Goal: Information Seeking & Learning: Learn about a topic

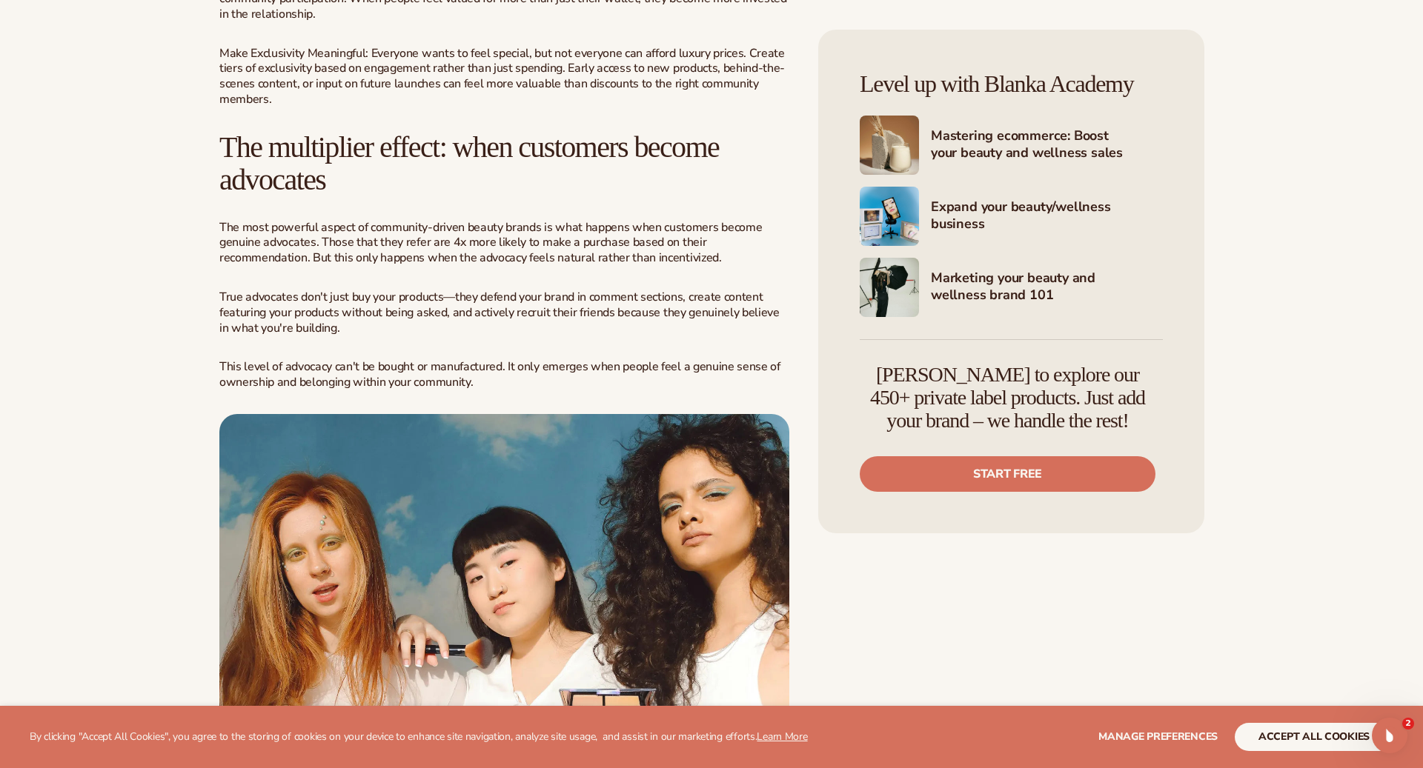
scroll to position [3292, 0]
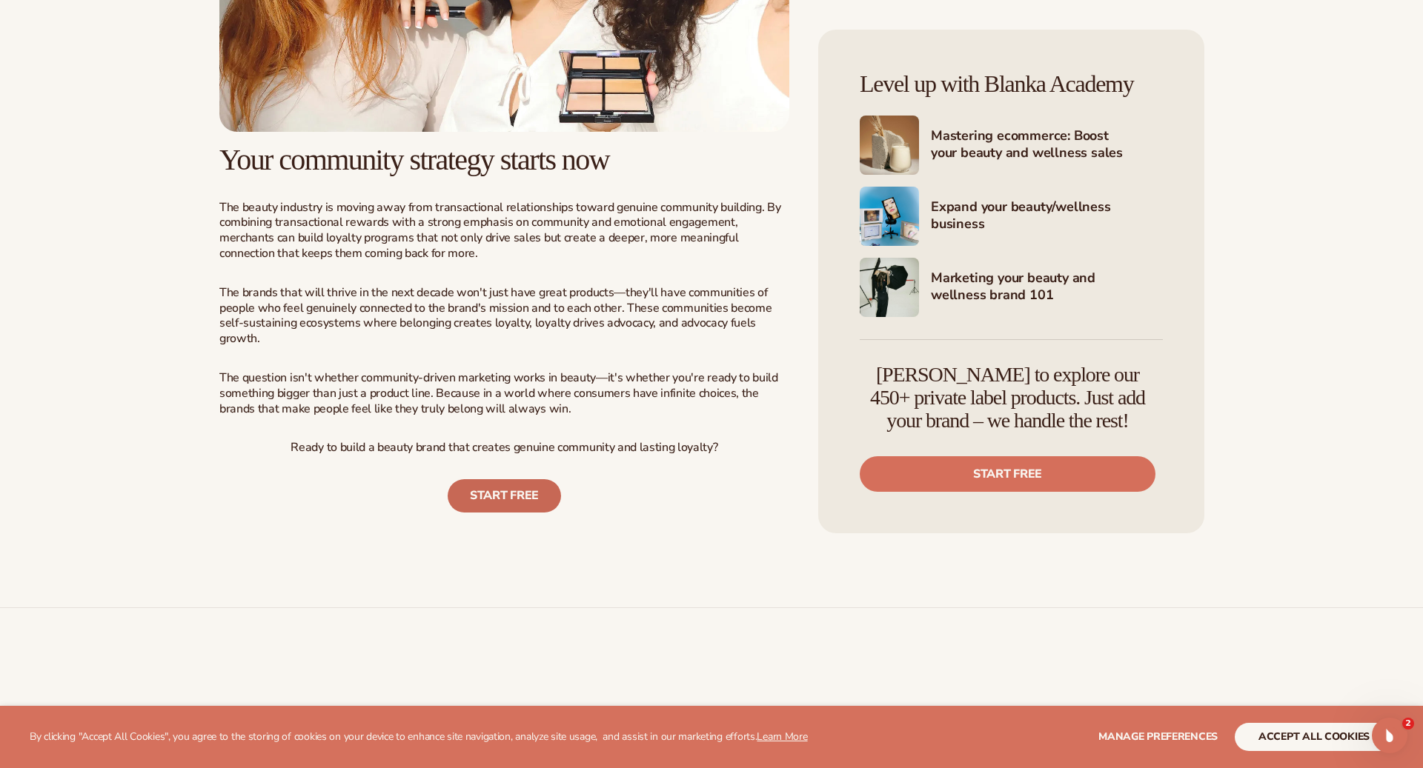
click at [503, 479] on link "START FREE" at bounding box center [504, 495] width 113 height 33
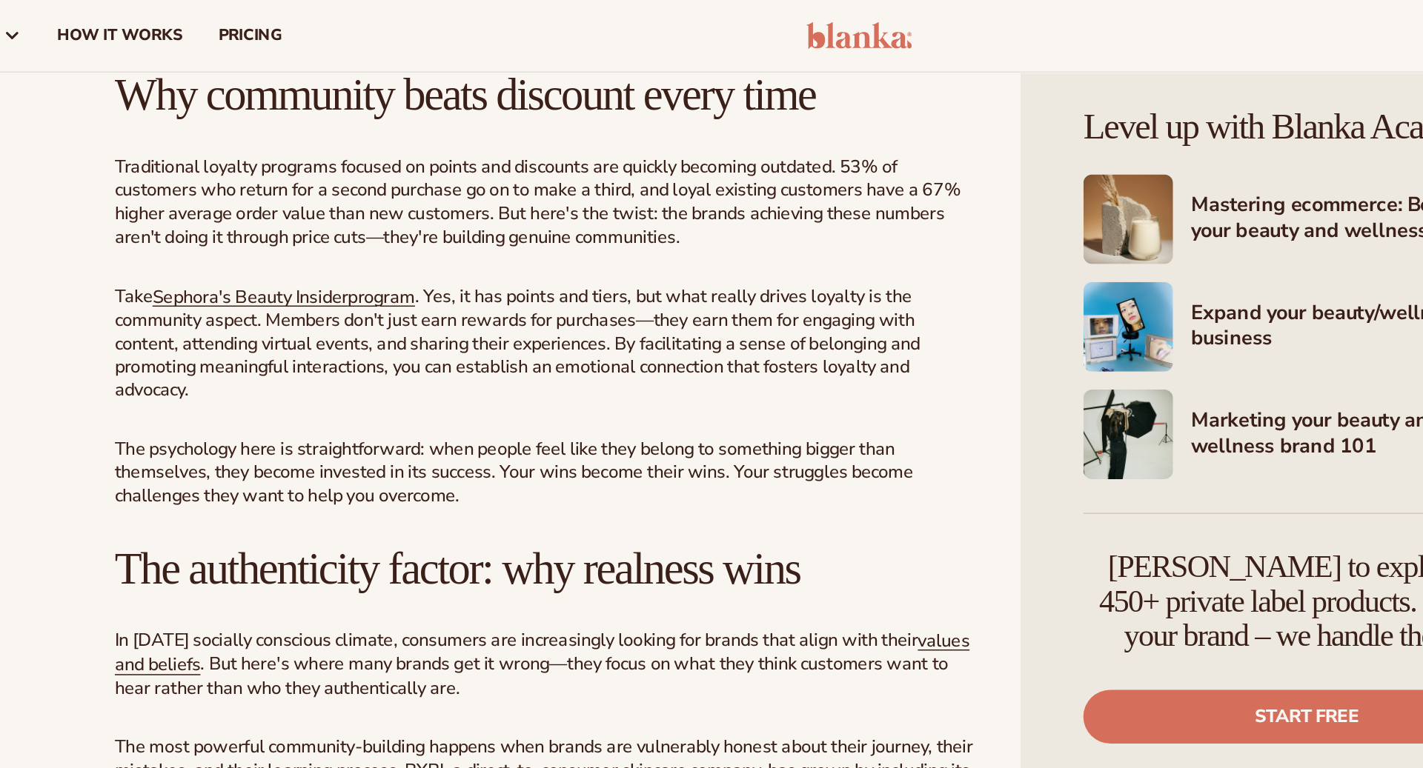
scroll to position [1477, 0]
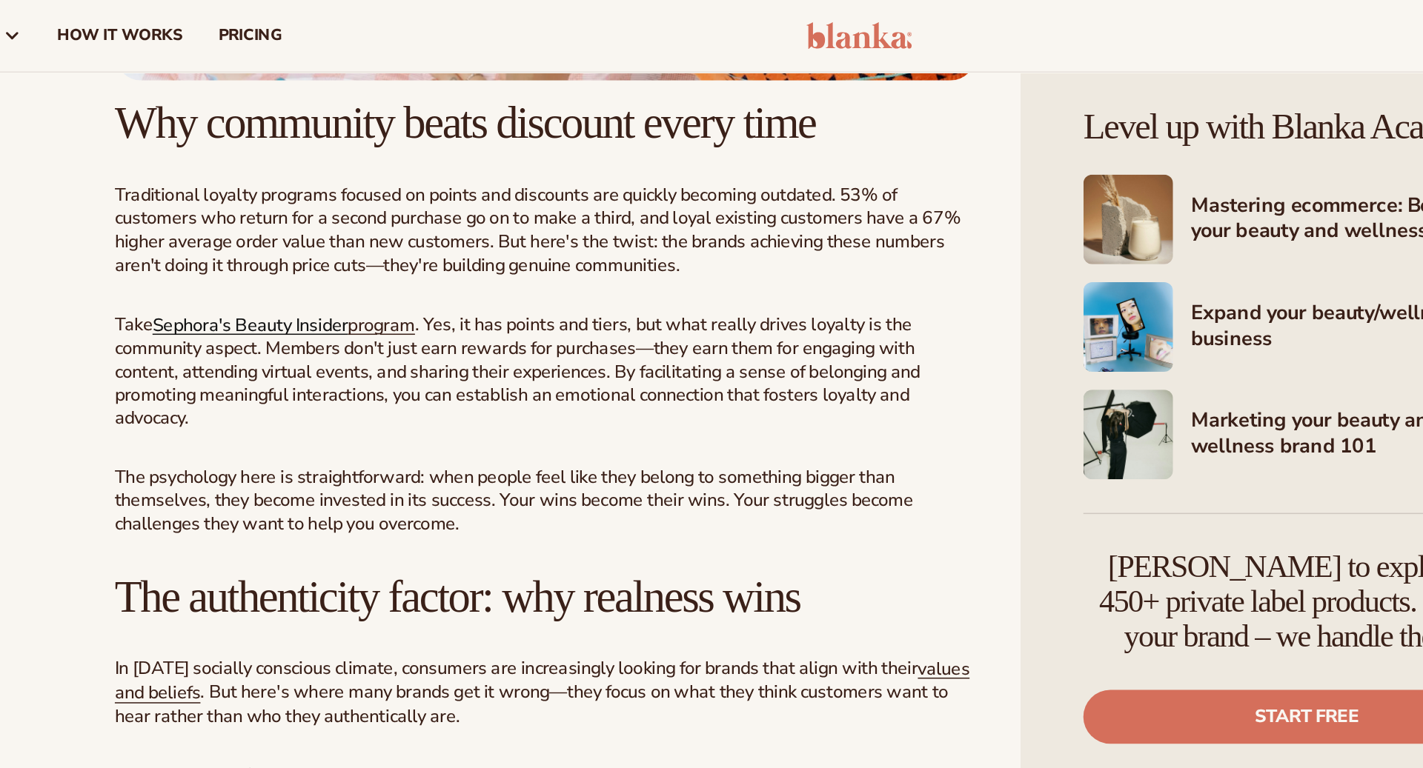
click at [370, 219] on link "Sephora's Beauty Insider" at bounding box center [309, 215] width 129 height 16
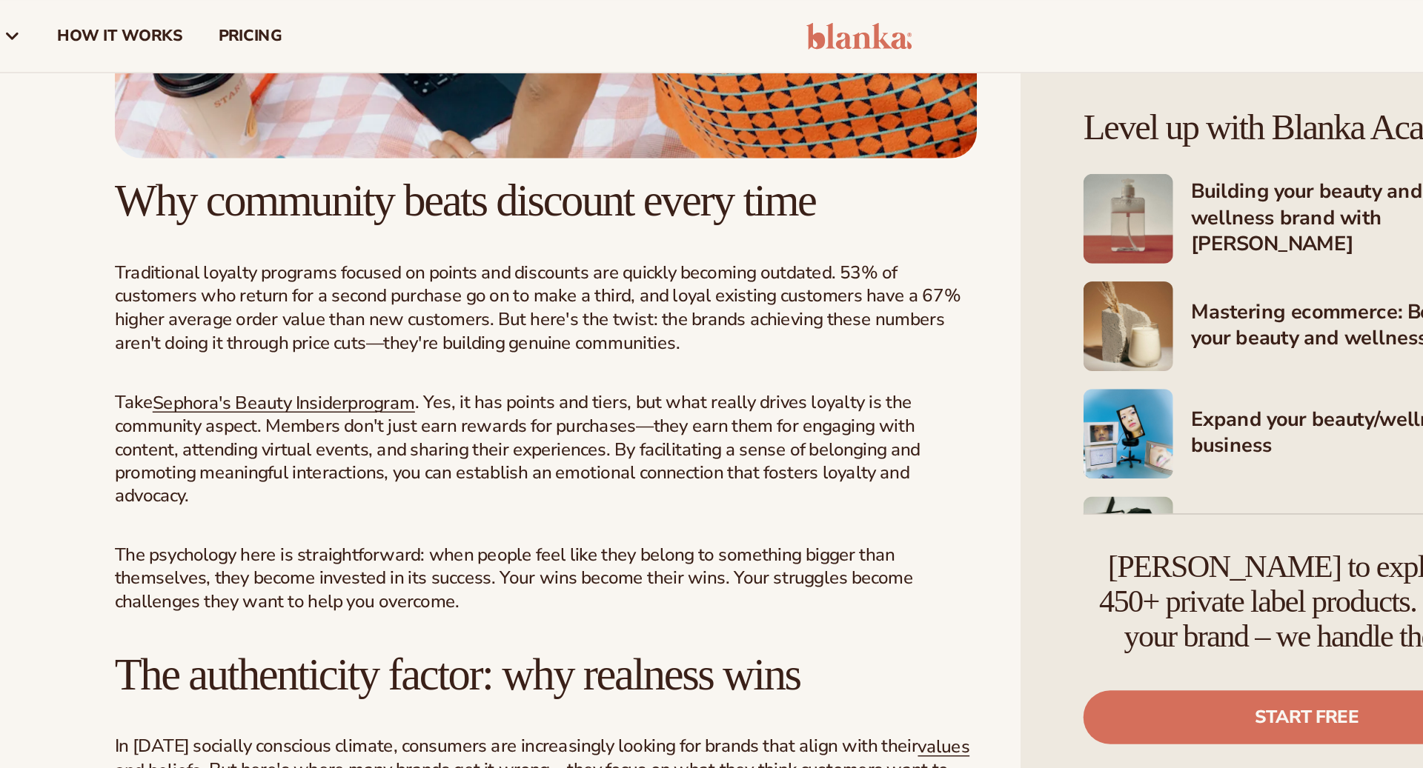
scroll to position [1422, 0]
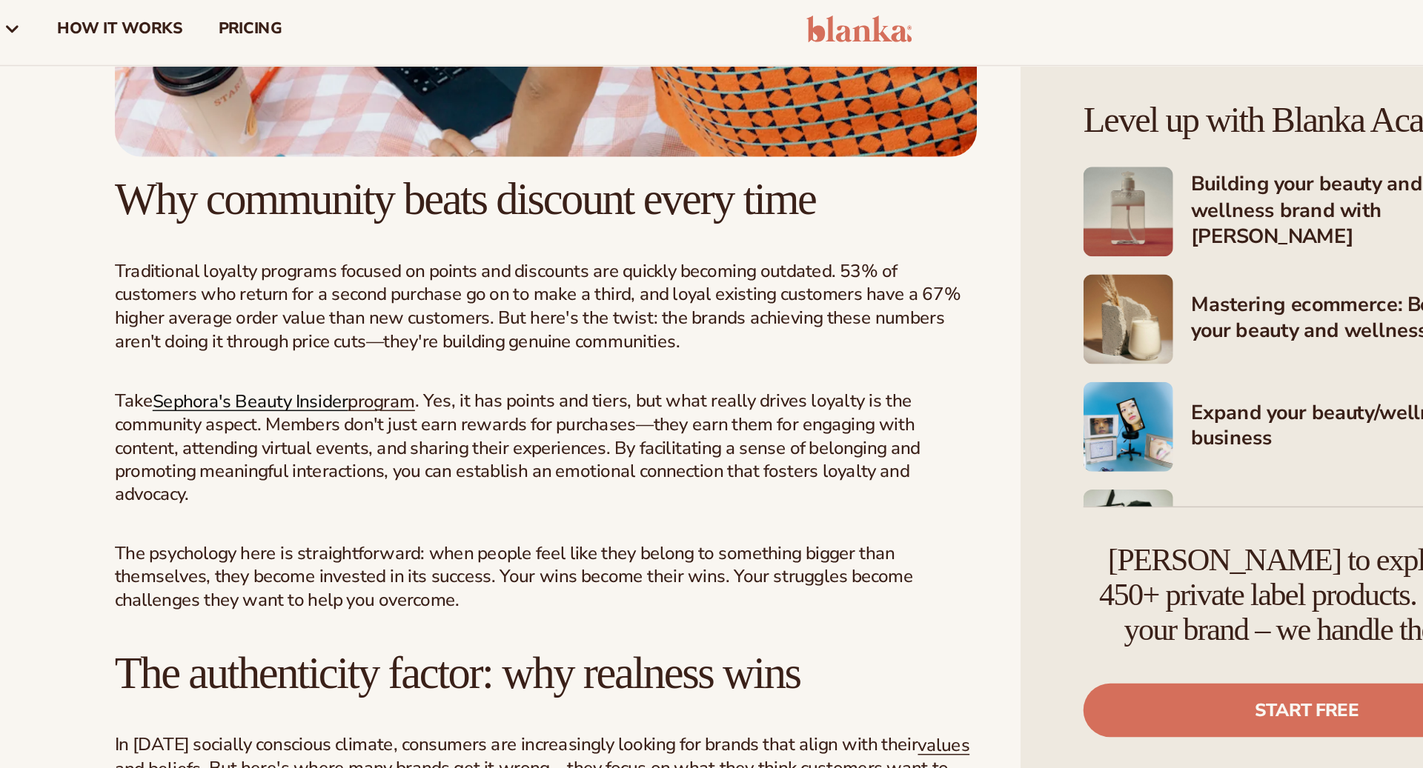
click at [372, 273] on link "Sephora's Beauty Insider" at bounding box center [309, 270] width 129 height 16
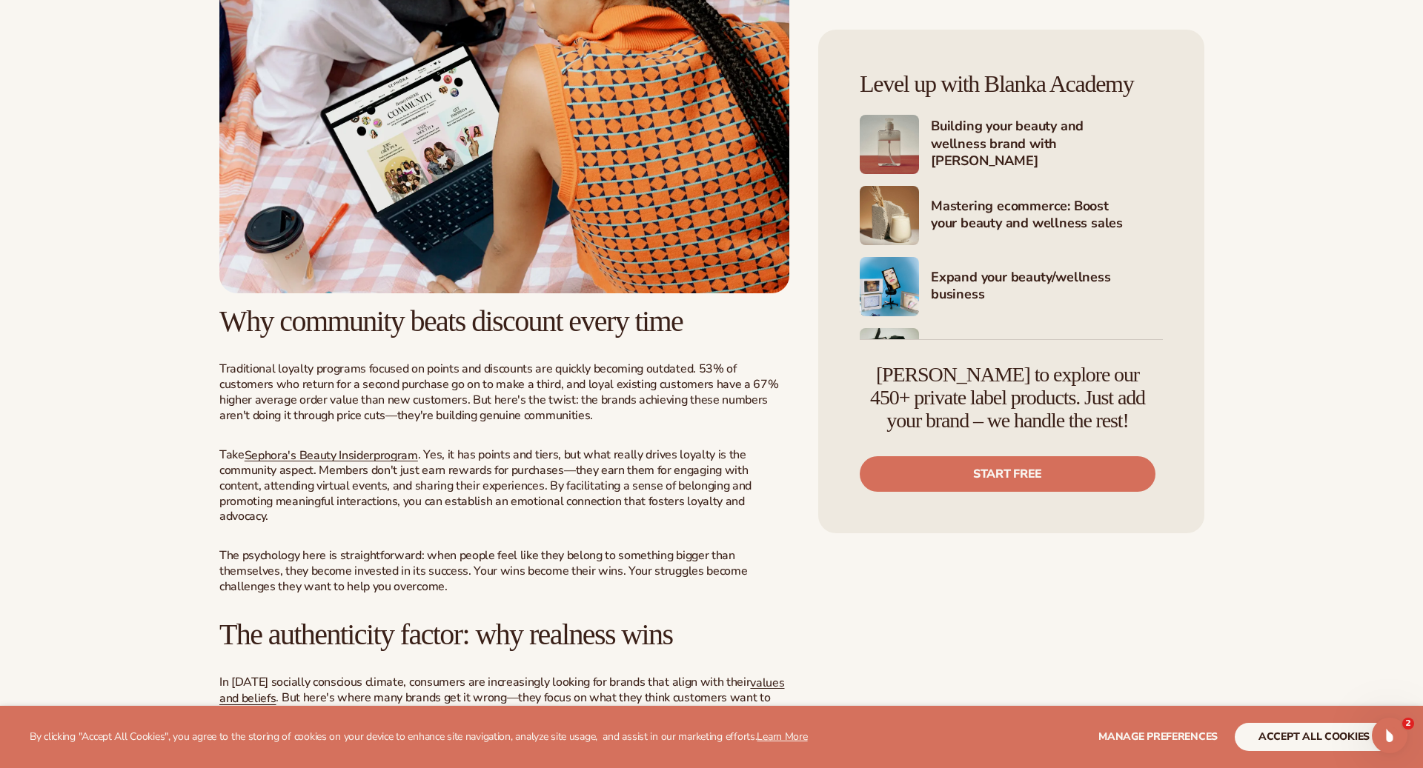
scroll to position [1246, 0]
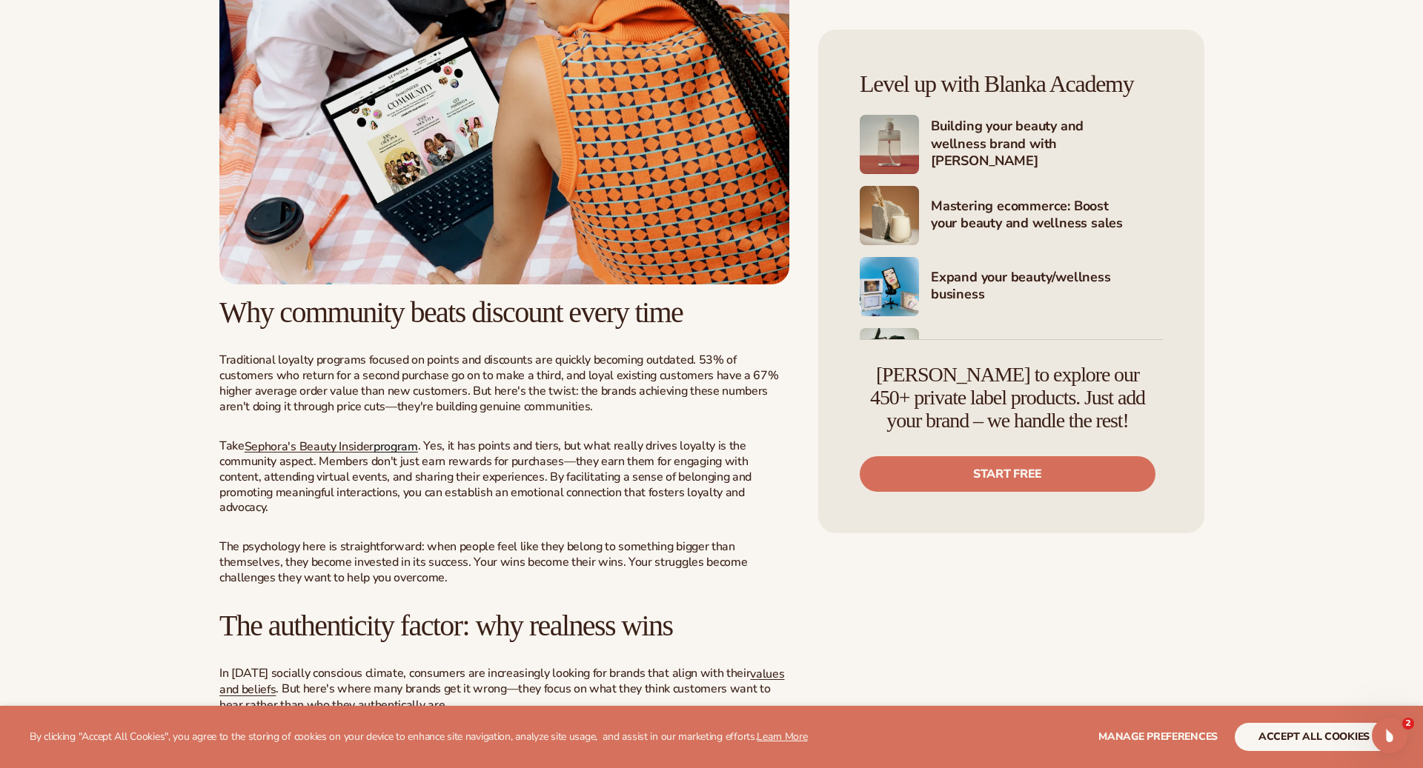
click at [389, 442] on link "program" at bounding box center [395, 446] width 44 height 16
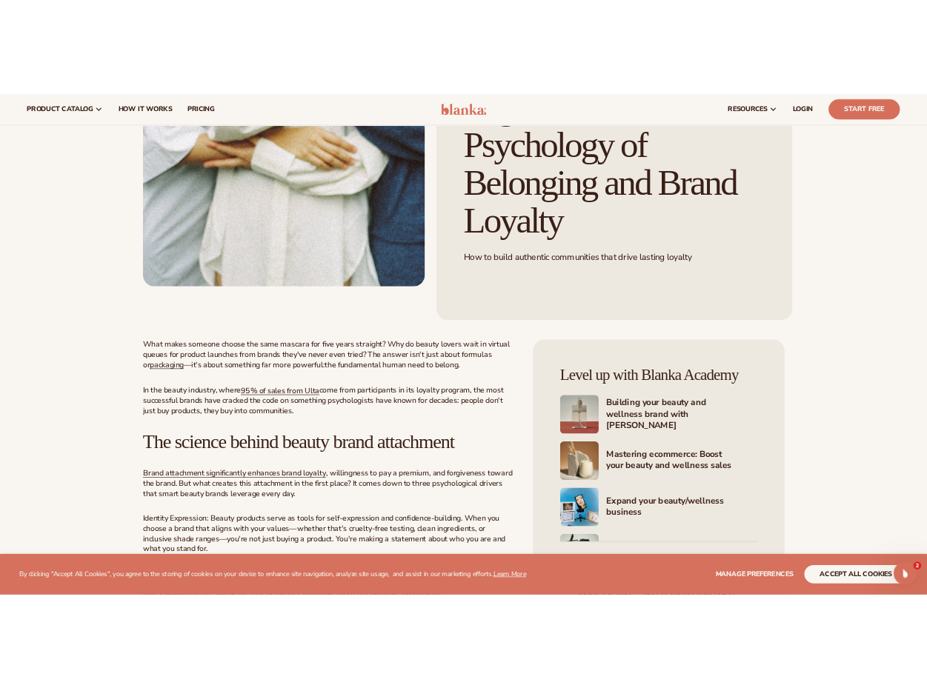
scroll to position [0, 0]
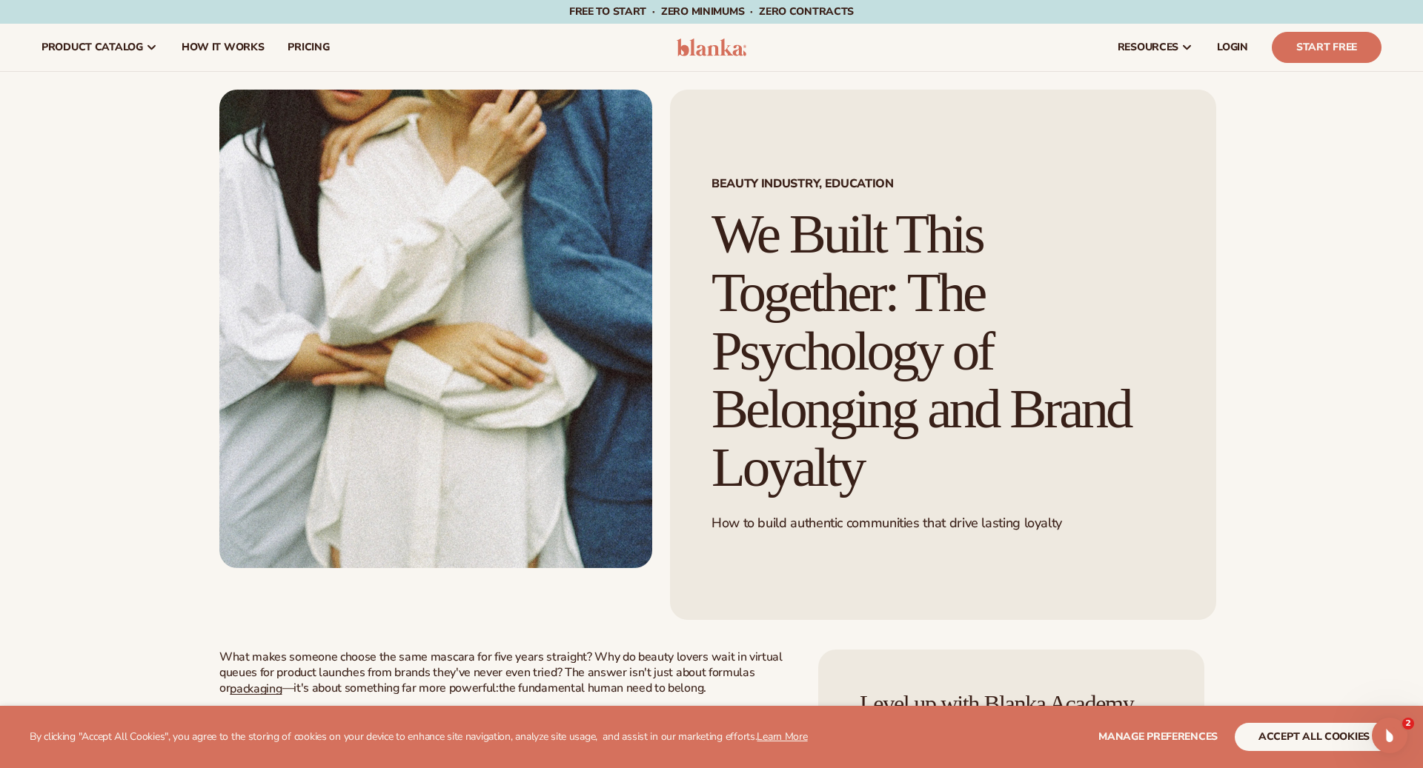
click at [811, 247] on h1 "We Built This Together: The Psychology of Belonging and Brand Loyalty" at bounding box center [942, 351] width 463 height 292
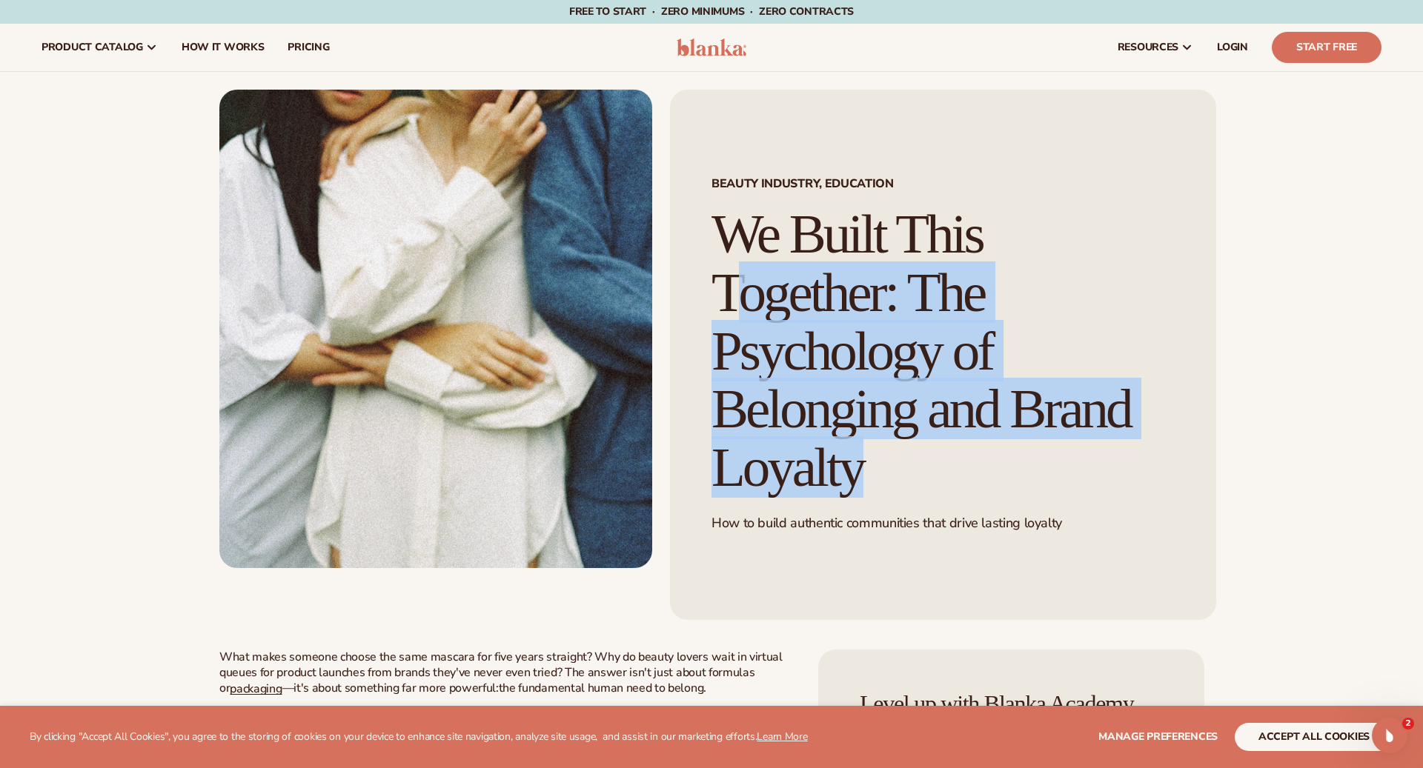
click at [811, 247] on h1 "We Built This Together: The Psychology of Belonging and Brand Loyalty" at bounding box center [942, 351] width 463 height 292
copy div "We Built This Together: The Psychology of Belonging and Brand Loyalty"
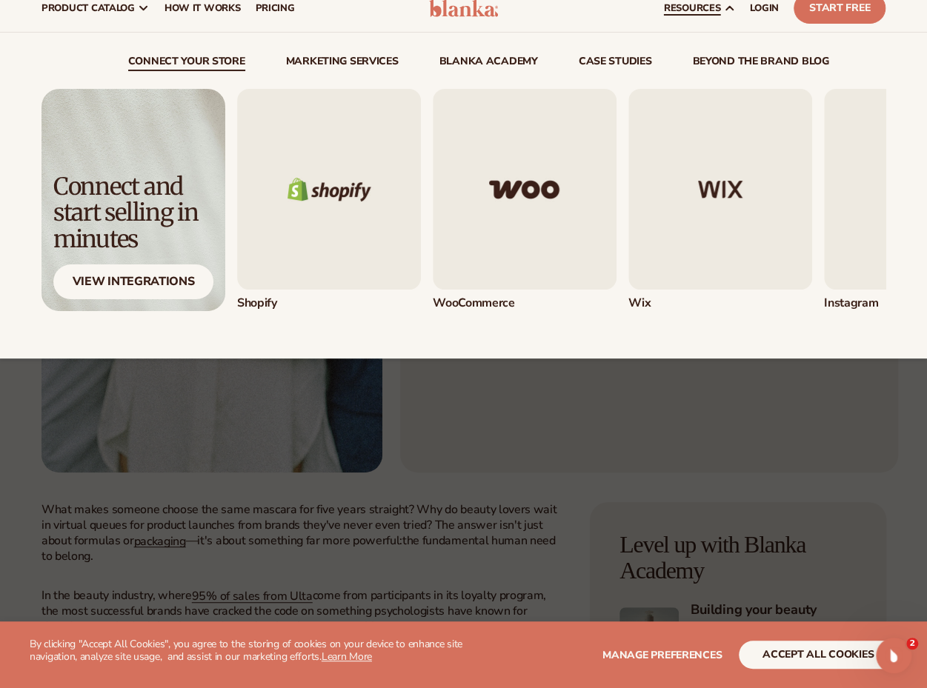
scroll to position [41, 0]
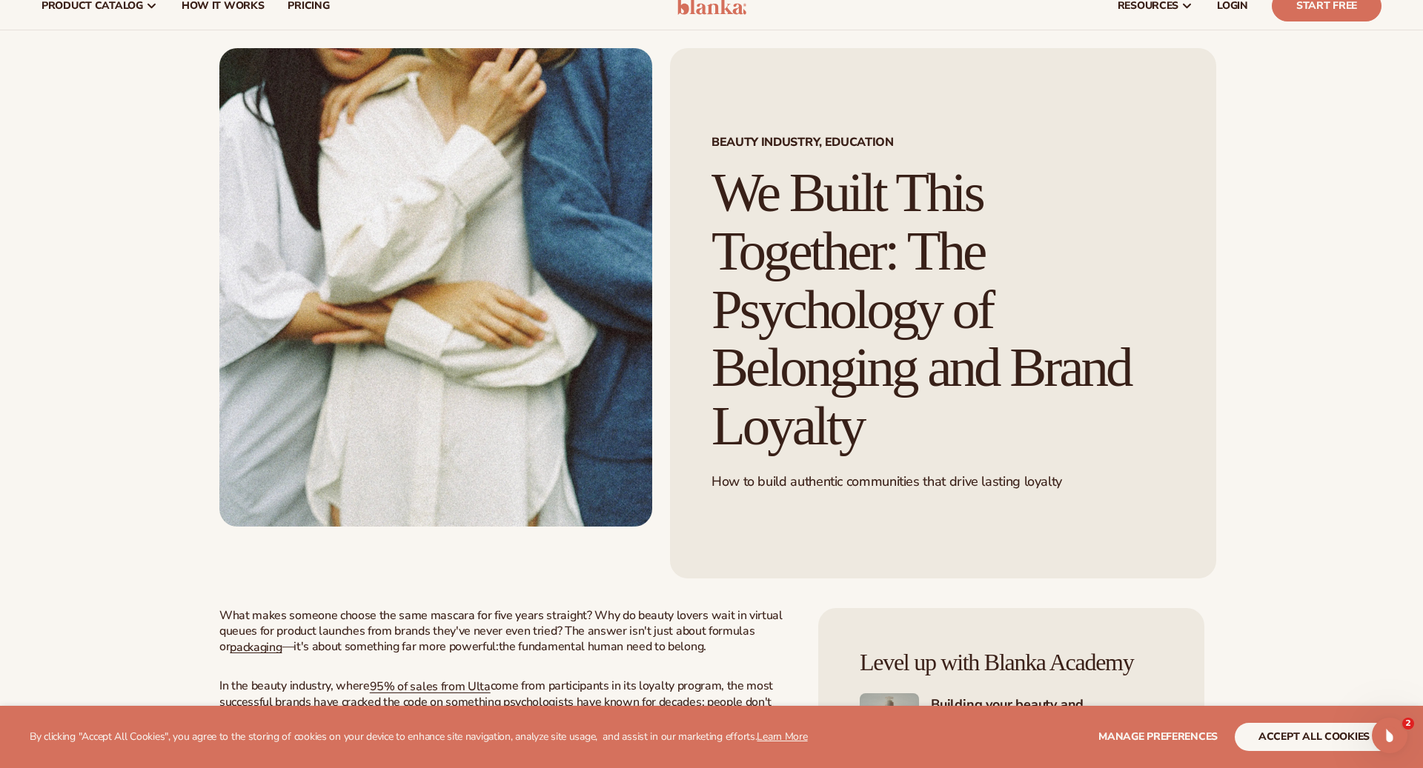
click at [1017, 235] on h1 "We Built This Together: The Psychology of Belonging and Brand Loyalty" at bounding box center [942, 310] width 463 height 292
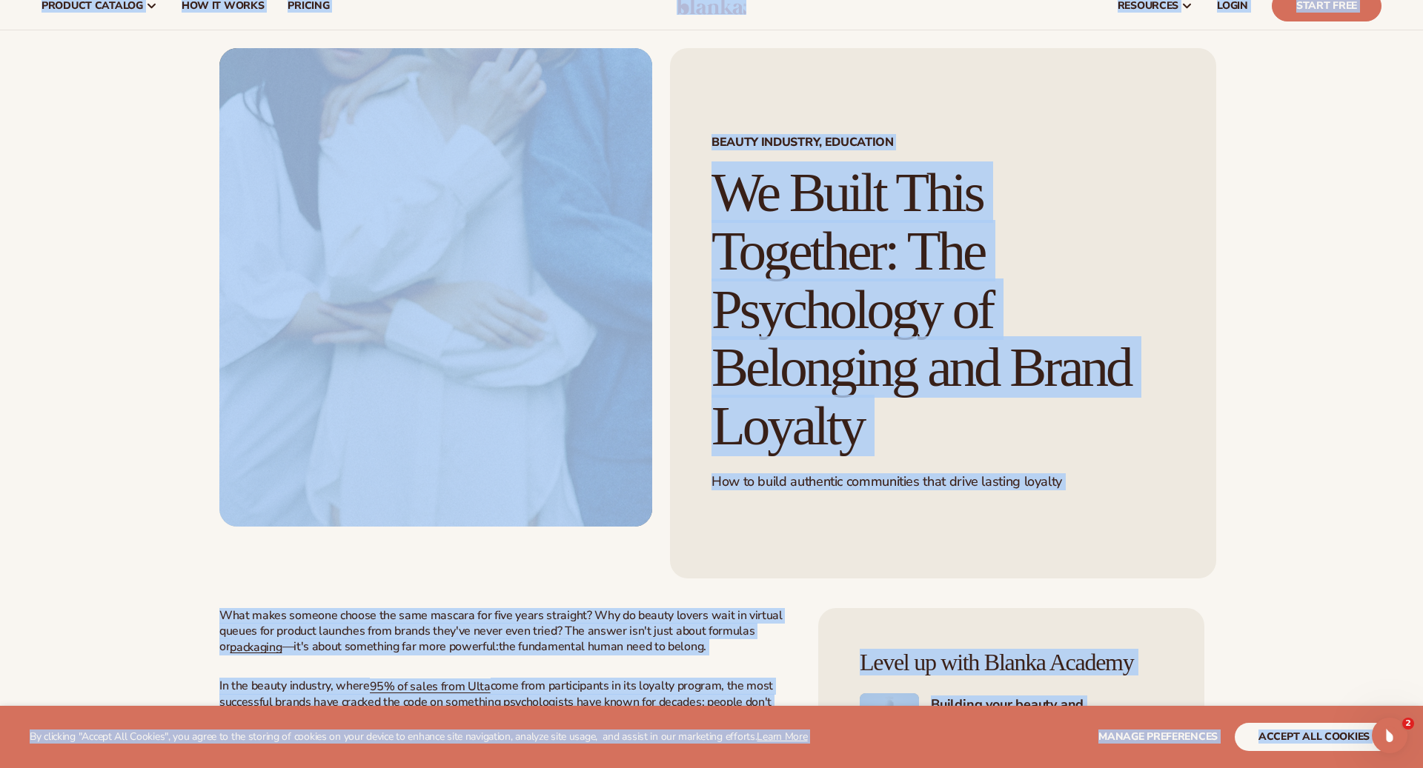
copy body "By clicking "Accept All Cookies", you agree to the storing of cookies on your d…"
